Goal: Obtain resource: Download file/media

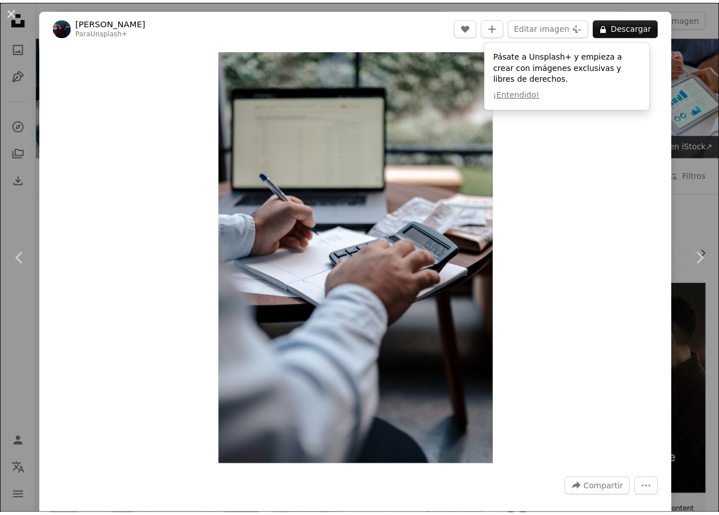
scroll to position [648, 0]
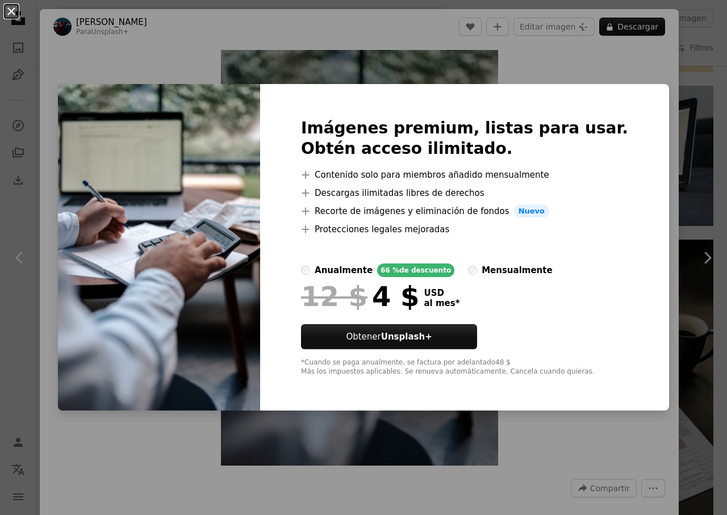
click at [11, 15] on button "An X shape" at bounding box center [12, 12] width 14 height 14
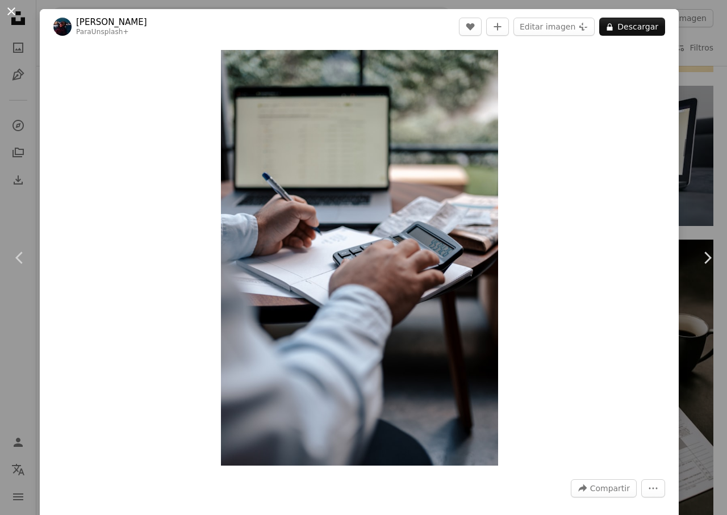
click at [18, 12] on button "An X shape" at bounding box center [12, 12] width 14 height 14
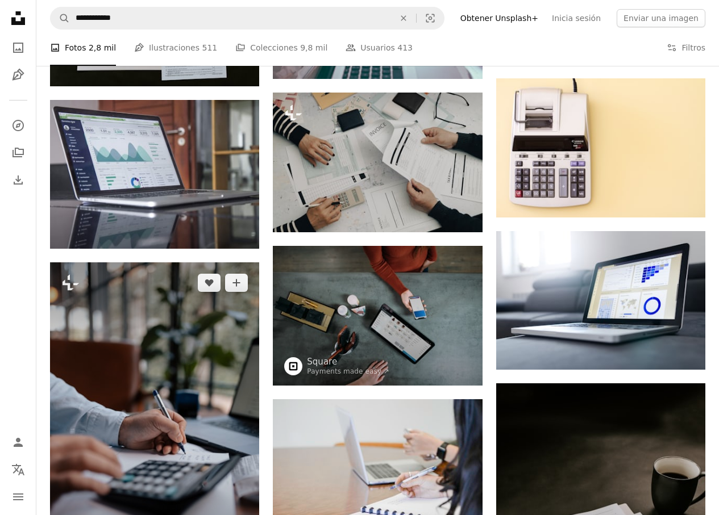
scroll to position [497, 0]
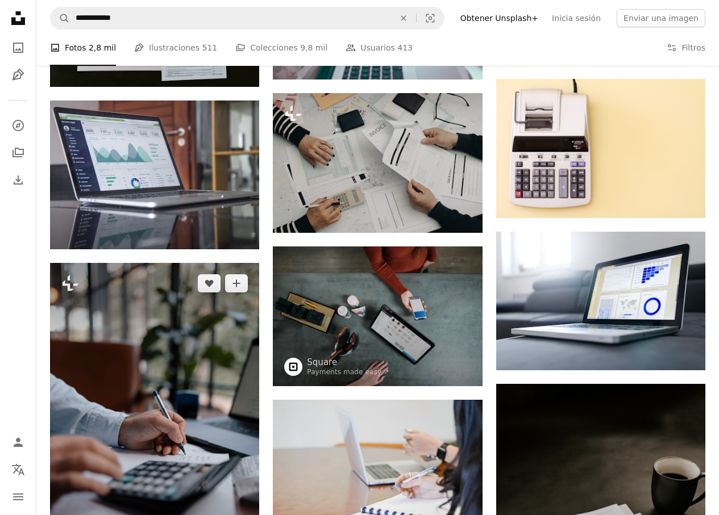
click at [146, 263] on img at bounding box center [154, 420] width 209 height 314
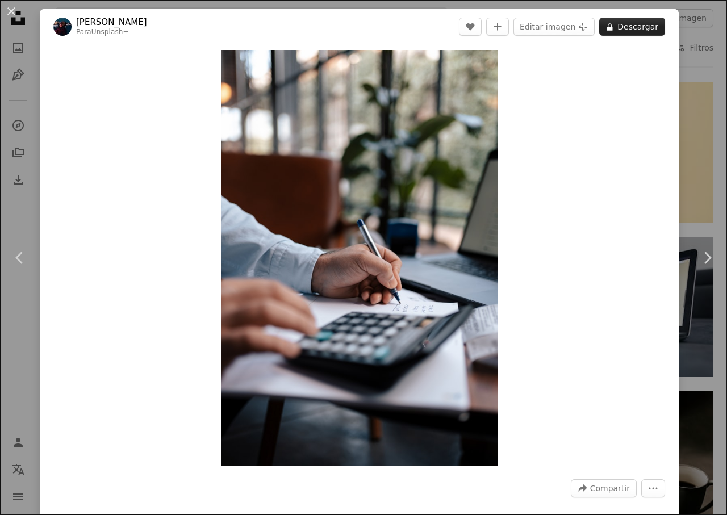
click at [606, 34] on button "A lock Descargar" at bounding box center [632, 27] width 66 height 18
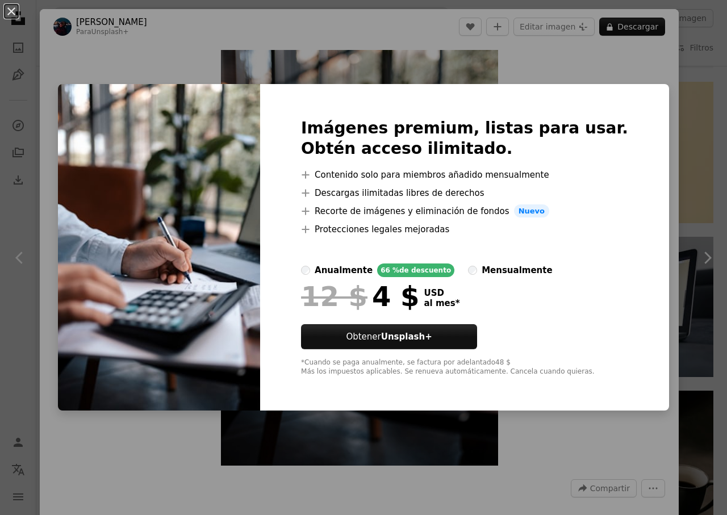
click at [621, 274] on div "Imágenes premium, listas para usar. Obtén acceso ilimitado. A plus sign Conteni…" at bounding box center [464, 247] width 409 height 327
click at [11, 16] on button "An X shape" at bounding box center [12, 12] width 14 height 14
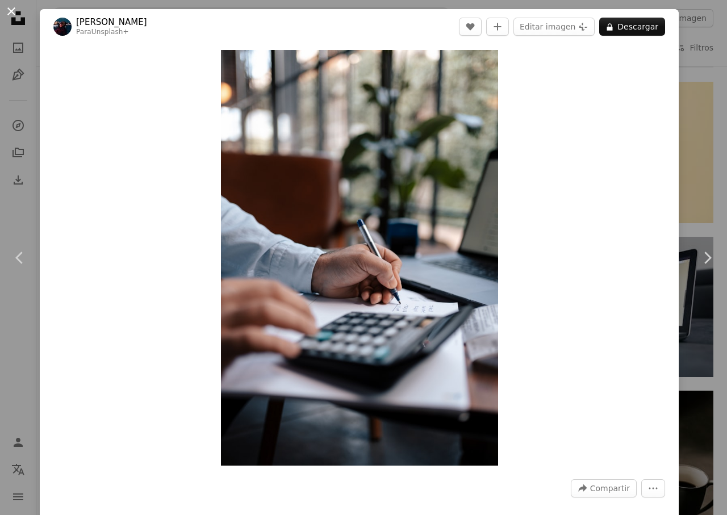
click at [11, 11] on button "An X shape" at bounding box center [12, 12] width 14 height 14
